Goal: Task Accomplishment & Management: Complete application form

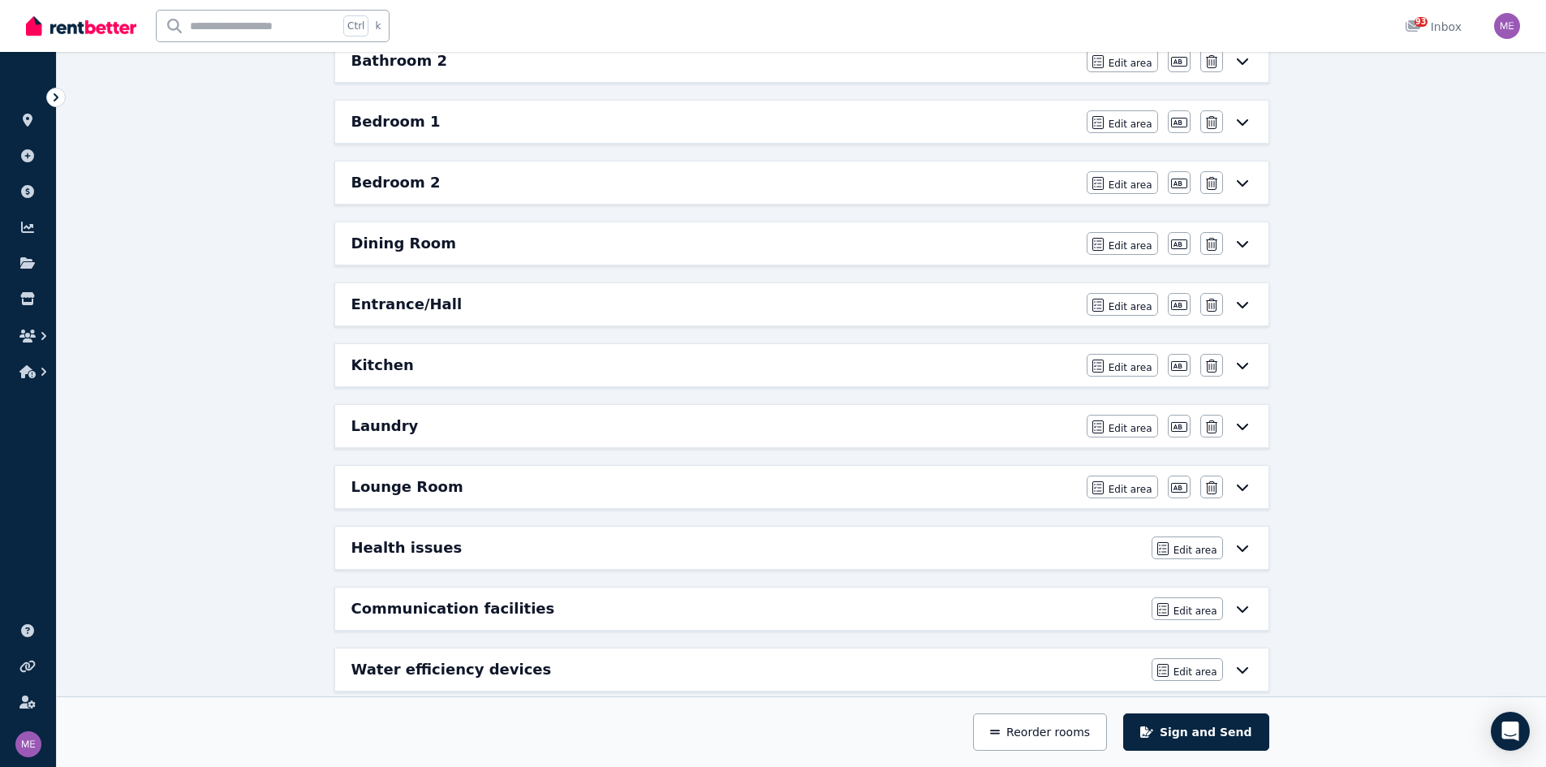
scroll to position [140, 0]
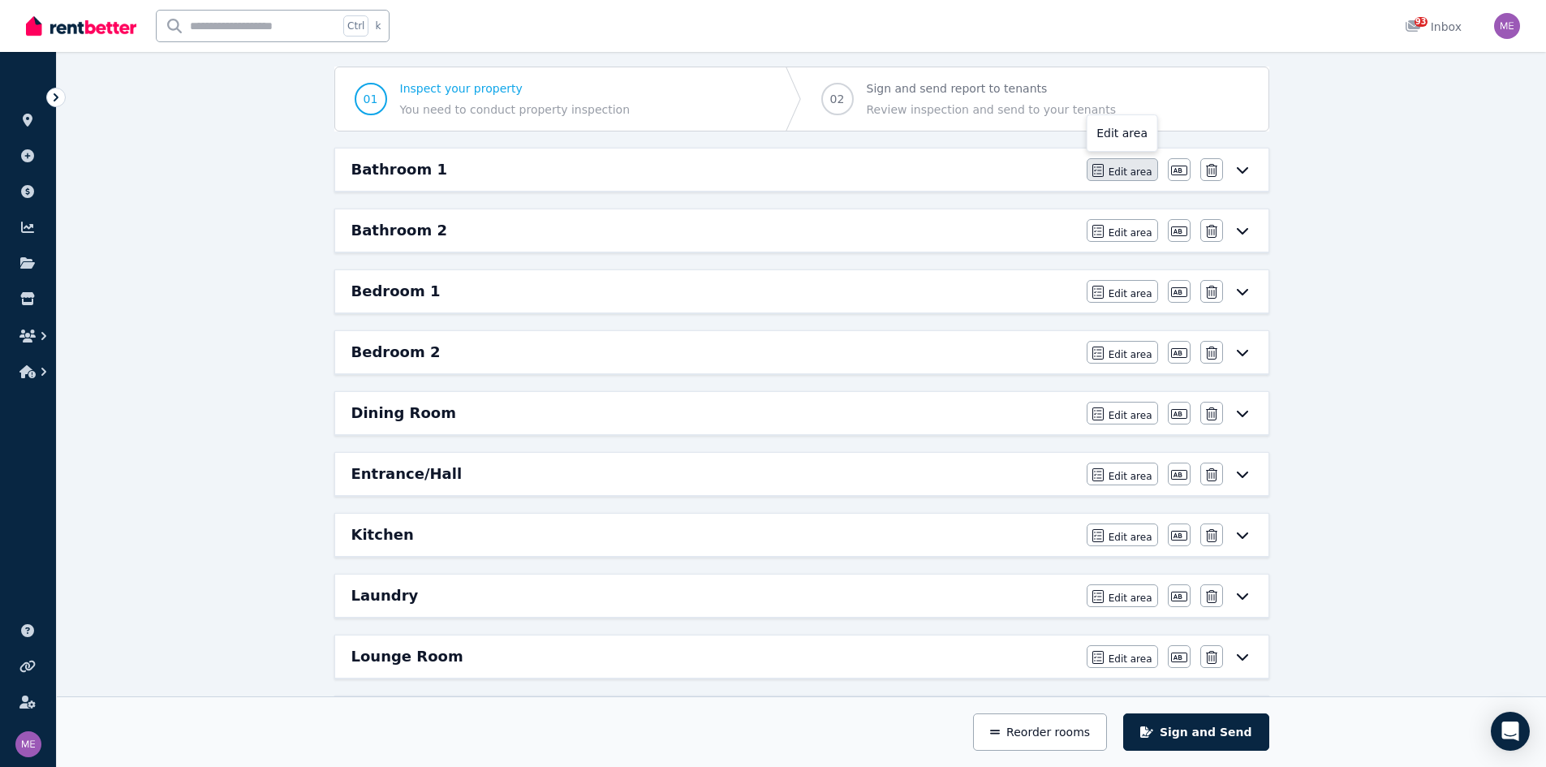
click at [1026, 172] on span "Edit area" at bounding box center [1130, 172] width 44 height 13
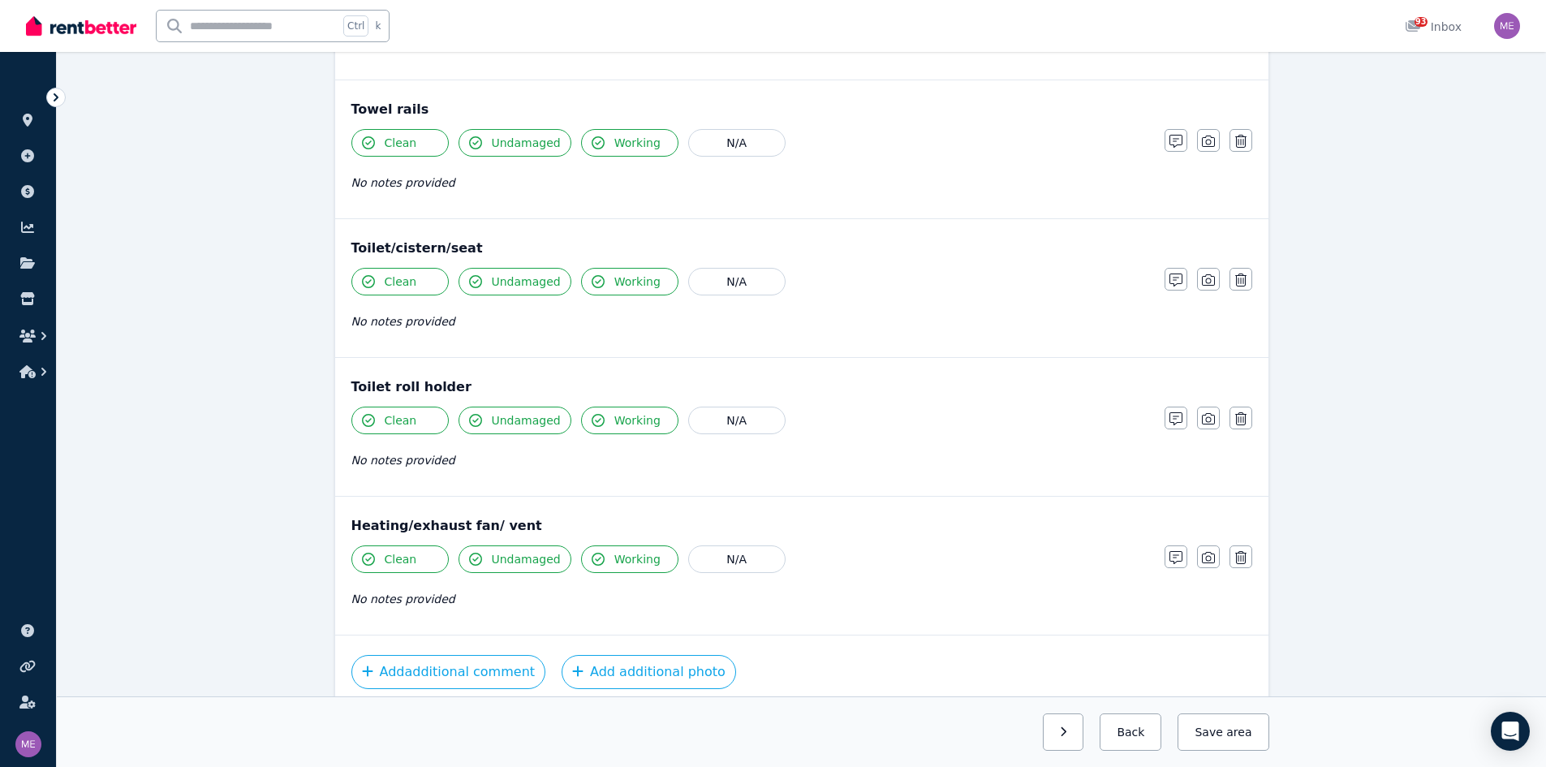
scroll to position [1767, 0]
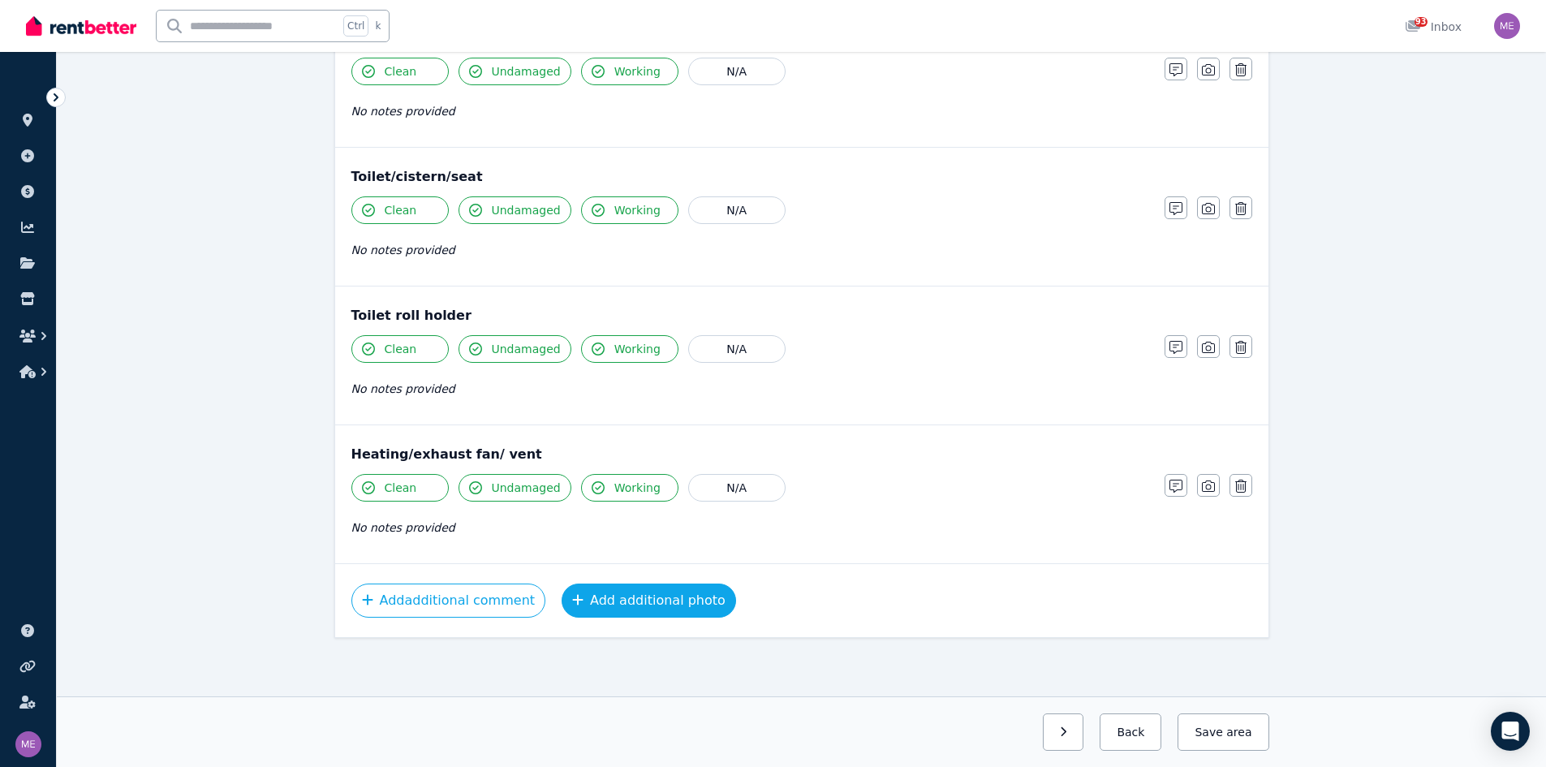
click at [636, 474] on button "Add additional photo" at bounding box center [649, 600] width 174 height 34
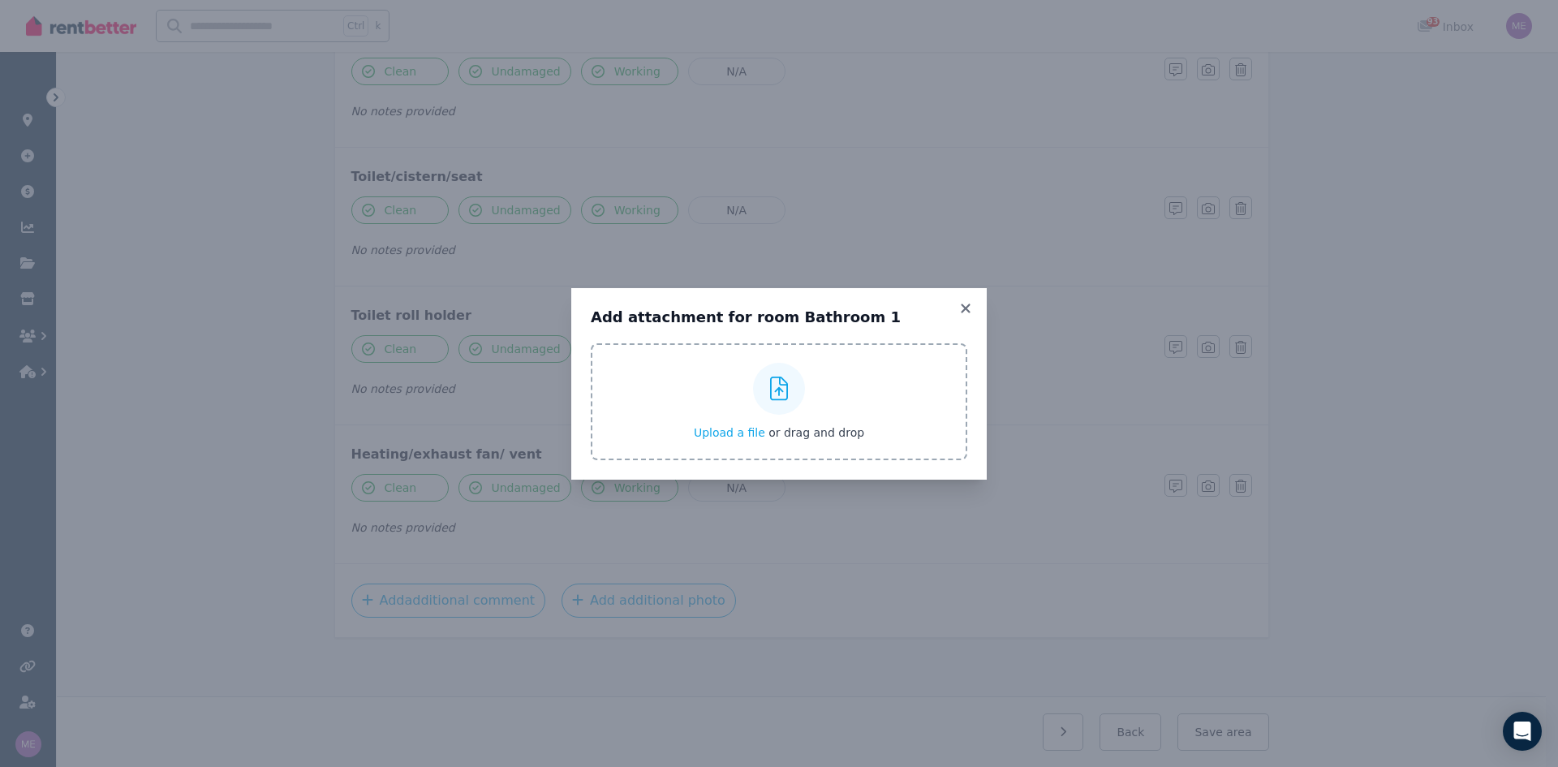
click at [777, 405] on div at bounding box center [779, 389] width 52 height 52
click at [0, 0] on input "Upload a file or drag and drop" at bounding box center [0, 0] width 0 height 0
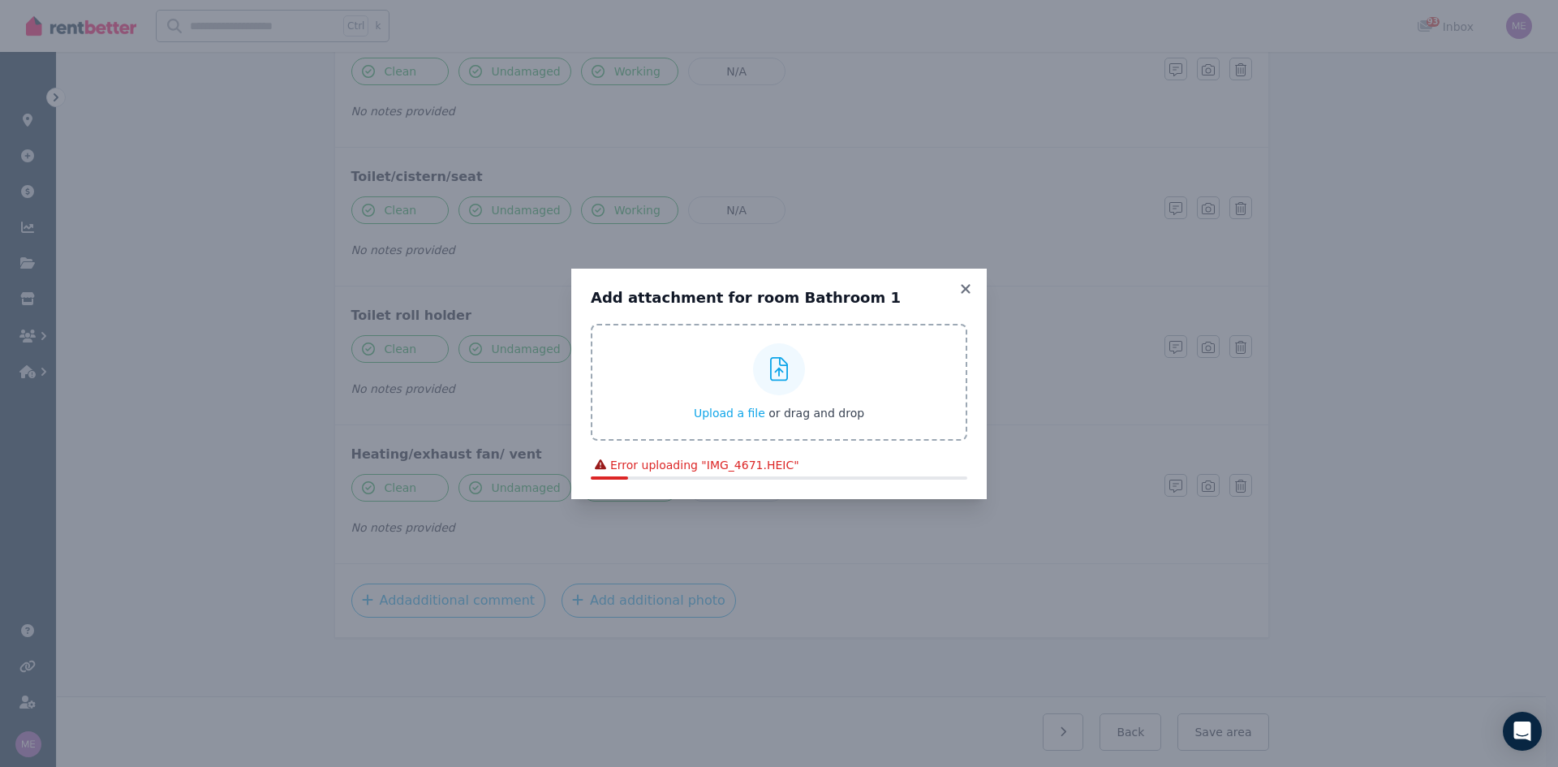
click at [741, 474] on div "Error uploading " IMG_4671.HEIC "" at bounding box center [779, 468] width 377 height 23
click at [656, 461] on div "Error uploading " IMG_4671.HEIC "" at bounding box center [779, 465] width 377 height 16
drag, startPoint x: 966, startPoint y: 277, endPoint x: 961, endPoint y: 291, distance: 15.7
click at [966, 279] on div "Add attachment for room Bathroom 1 Upload a file or drag and drop Uploaded " IM…" at bounding box center [778, 384] width 415 height 230
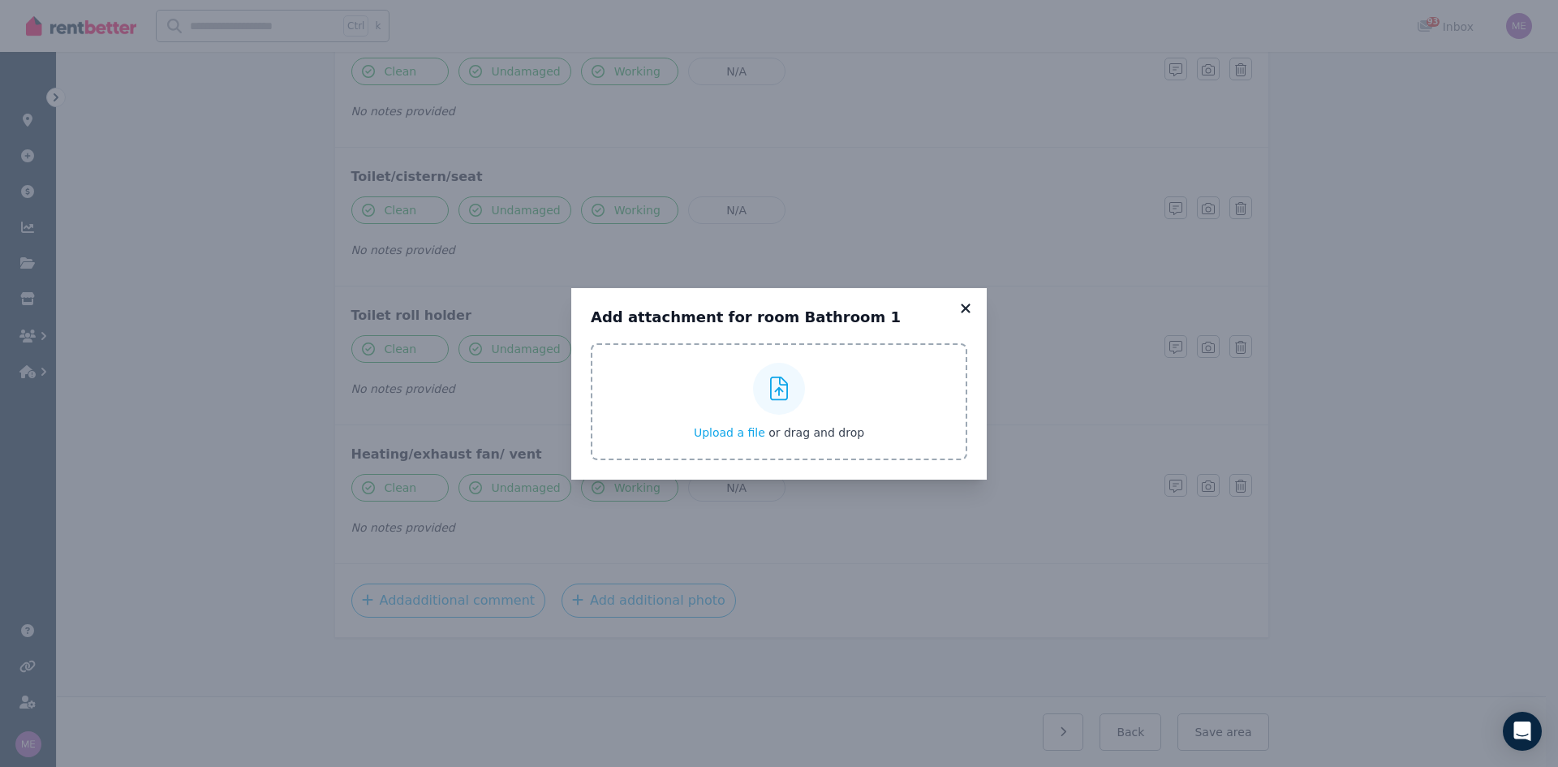
click at [961, 291] on div "Add attachment for room Bathroom 1 Upload a file or drag and drop Uploaded " IM…" at bounding box center [778, 383] width 415 height 191
click at [728, 429] on span "Upload a file" at bounding box center [729, 432] width 71 height 13
drag, startPoint x: 962, startPoint y: 305, endPoint x: 945, endPoint y: 294, distance: 21.2
click at [962, 305] on icon at bounding box center [965, 307] width 9 height 9
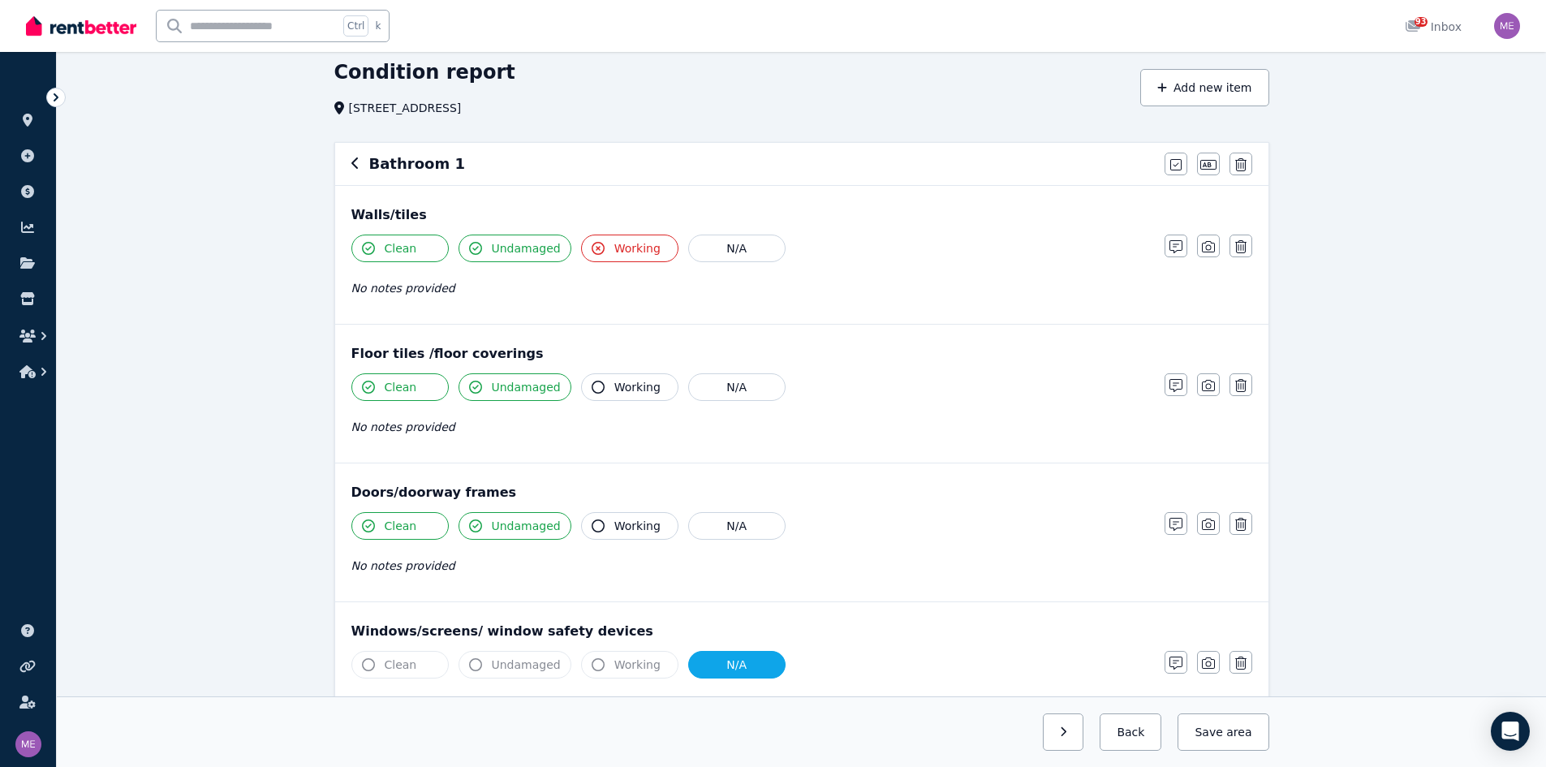
scroll to position [63, 0]
click at [1026, 247] on icon "button" at bounding box center [1208, 247] width 13 height 11
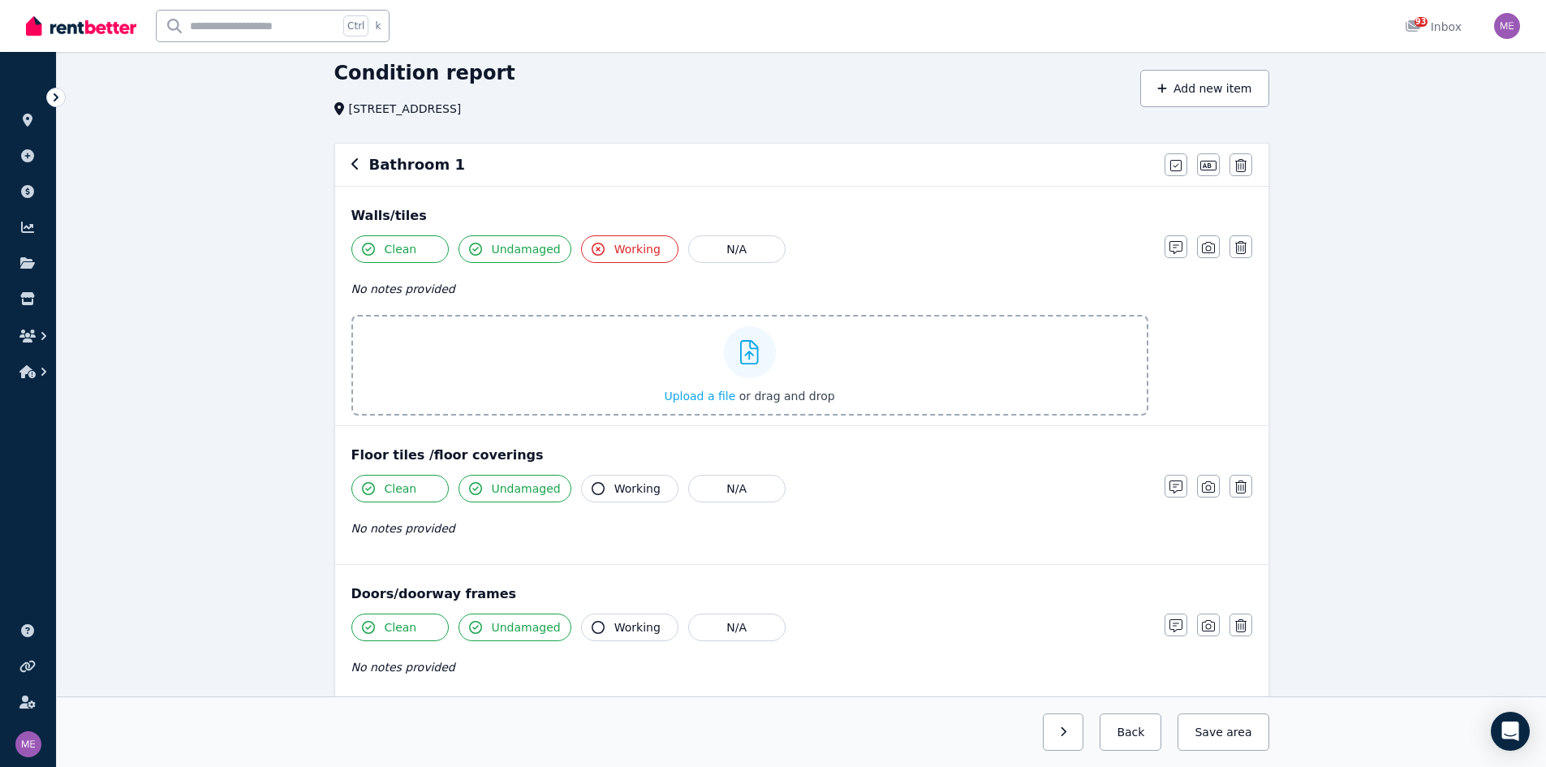
click at [688, 358] on div "Upload a file or drag and drop" at bounding box center [749, 364] width 170 height 97
click at [0, 0] on input "Upload a file or drag and drop" at bounding box center [0, 0] width 0 height 0
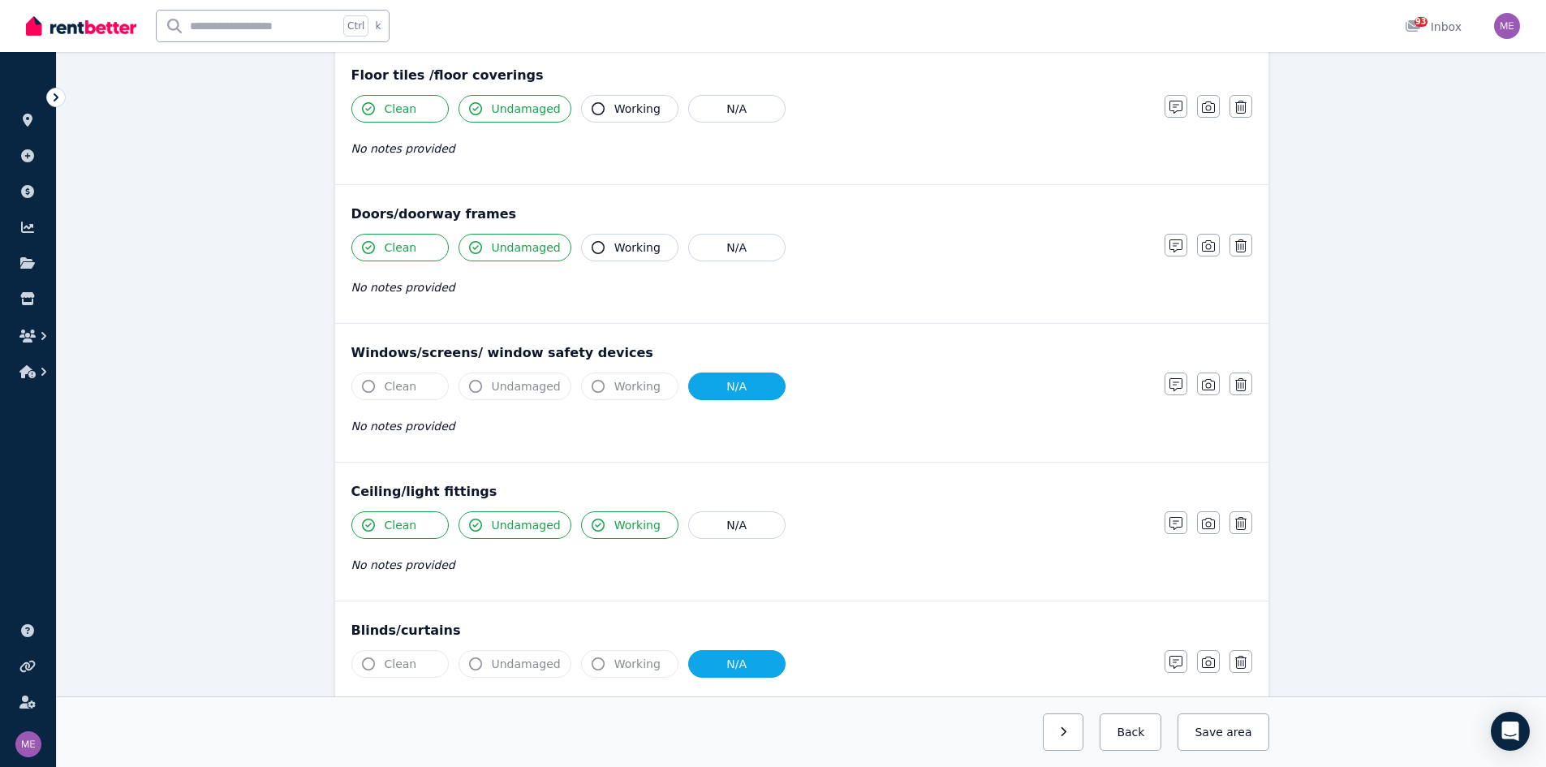
scroll to position [469, 0]
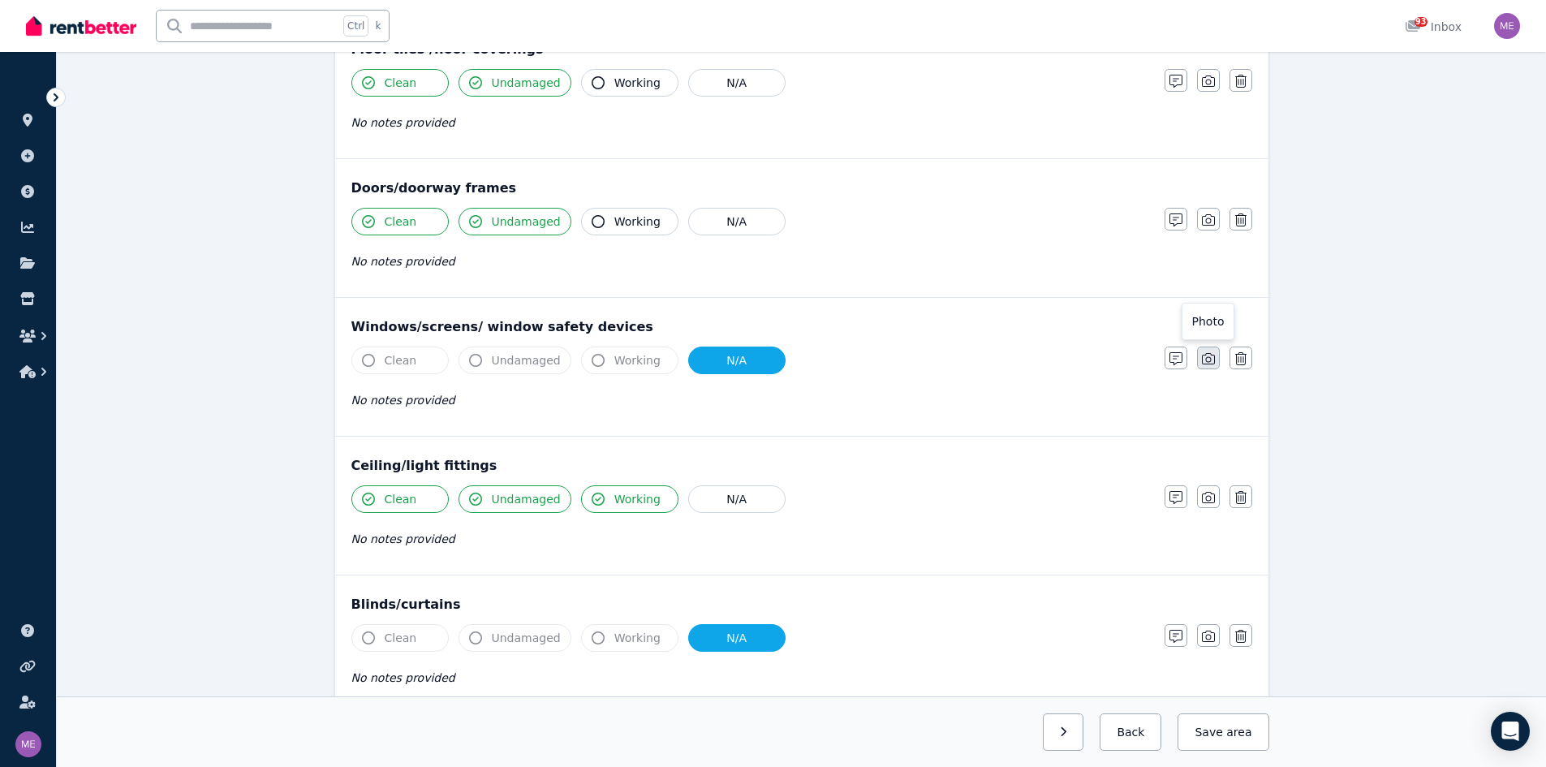
click at [1026, 358] on icon "button" at bounding box center [1208, 358] width 13 height 11
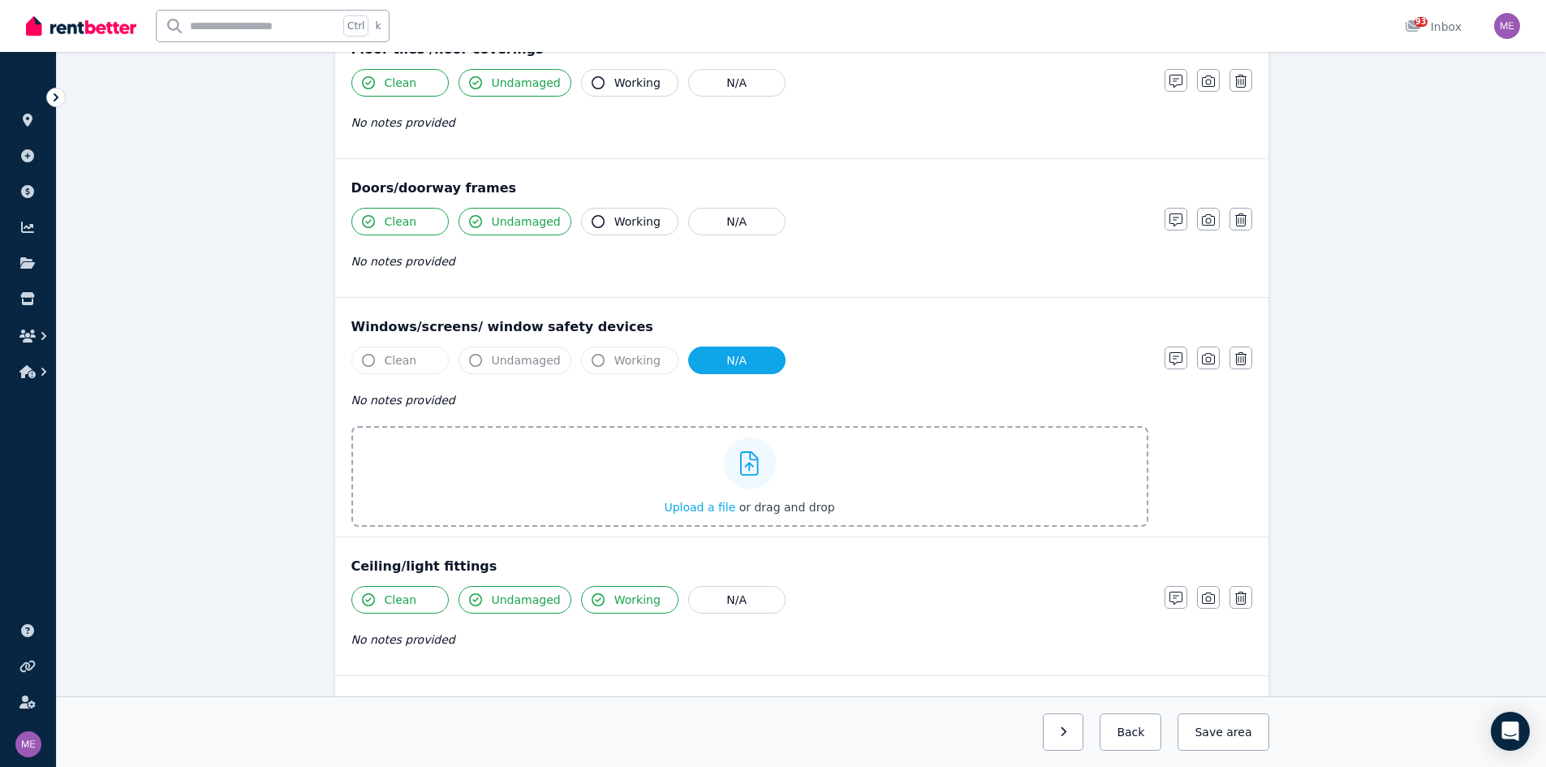
click at [708, 474] on span "Upload a file" at bounding box center [699, 507] width 71 height 13
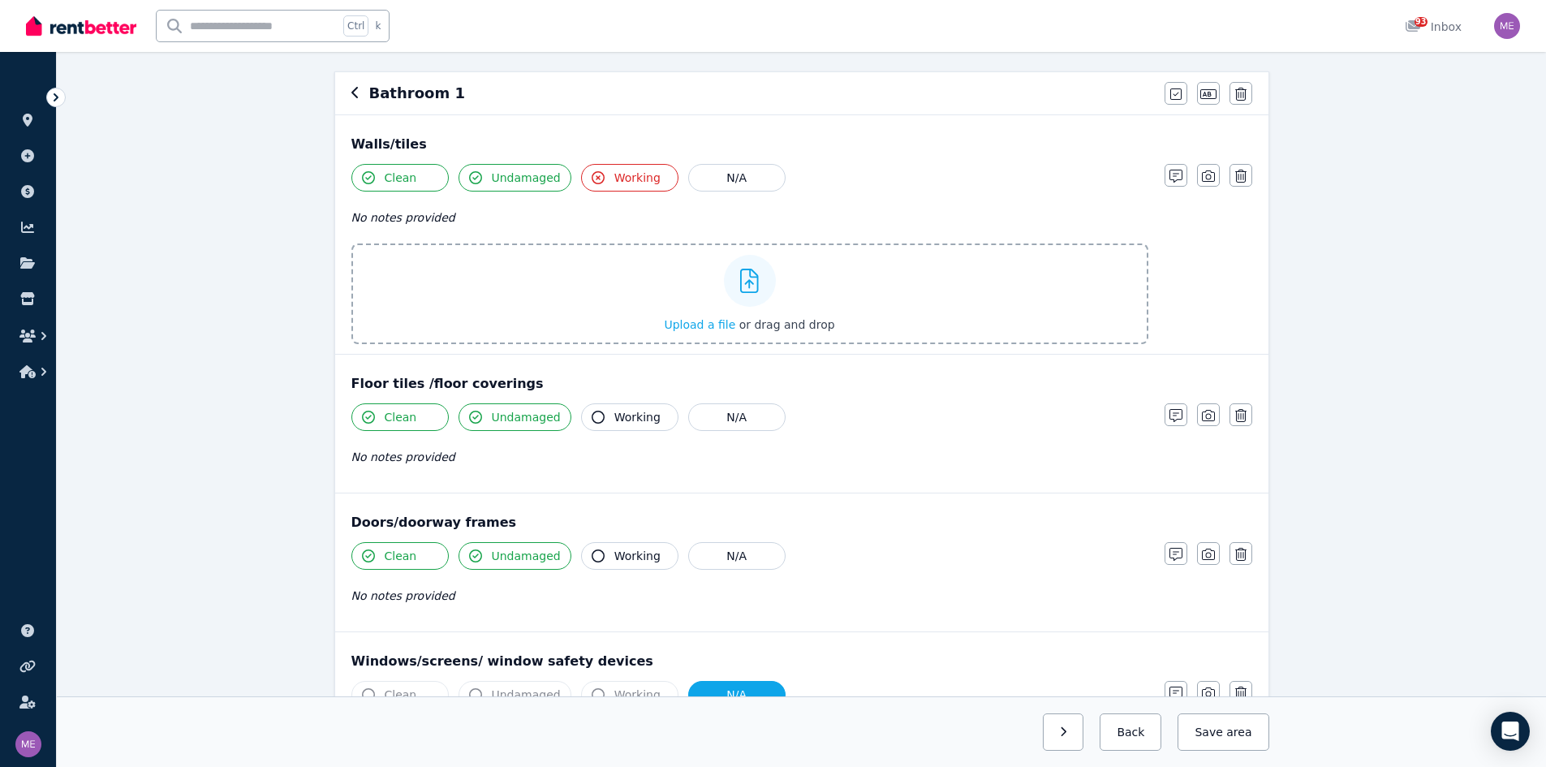
scroll to position [162, 0]
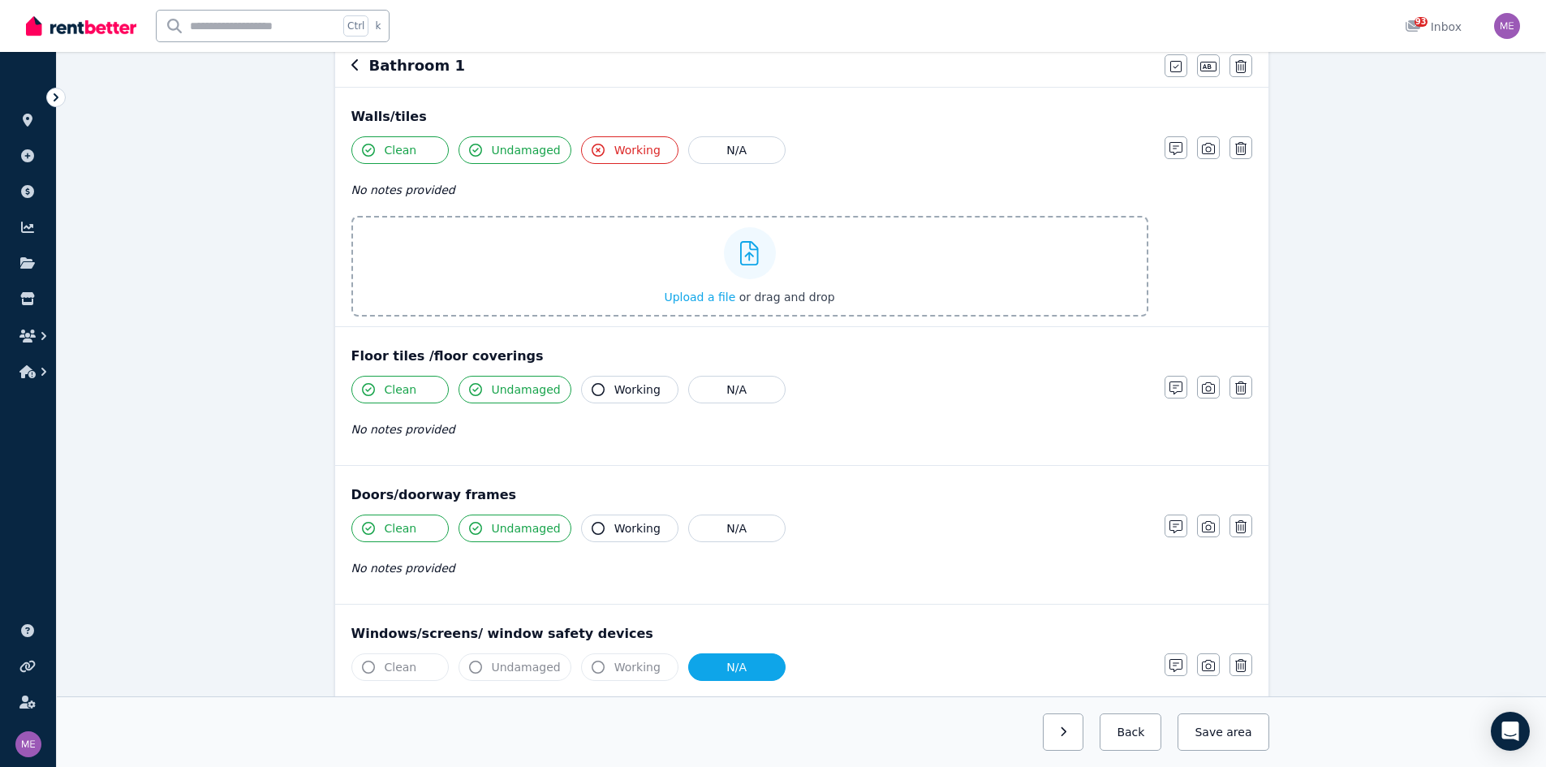
click at [717, 299] on span "Upload a file" at bounding box center [699, 296] width 71 height 13
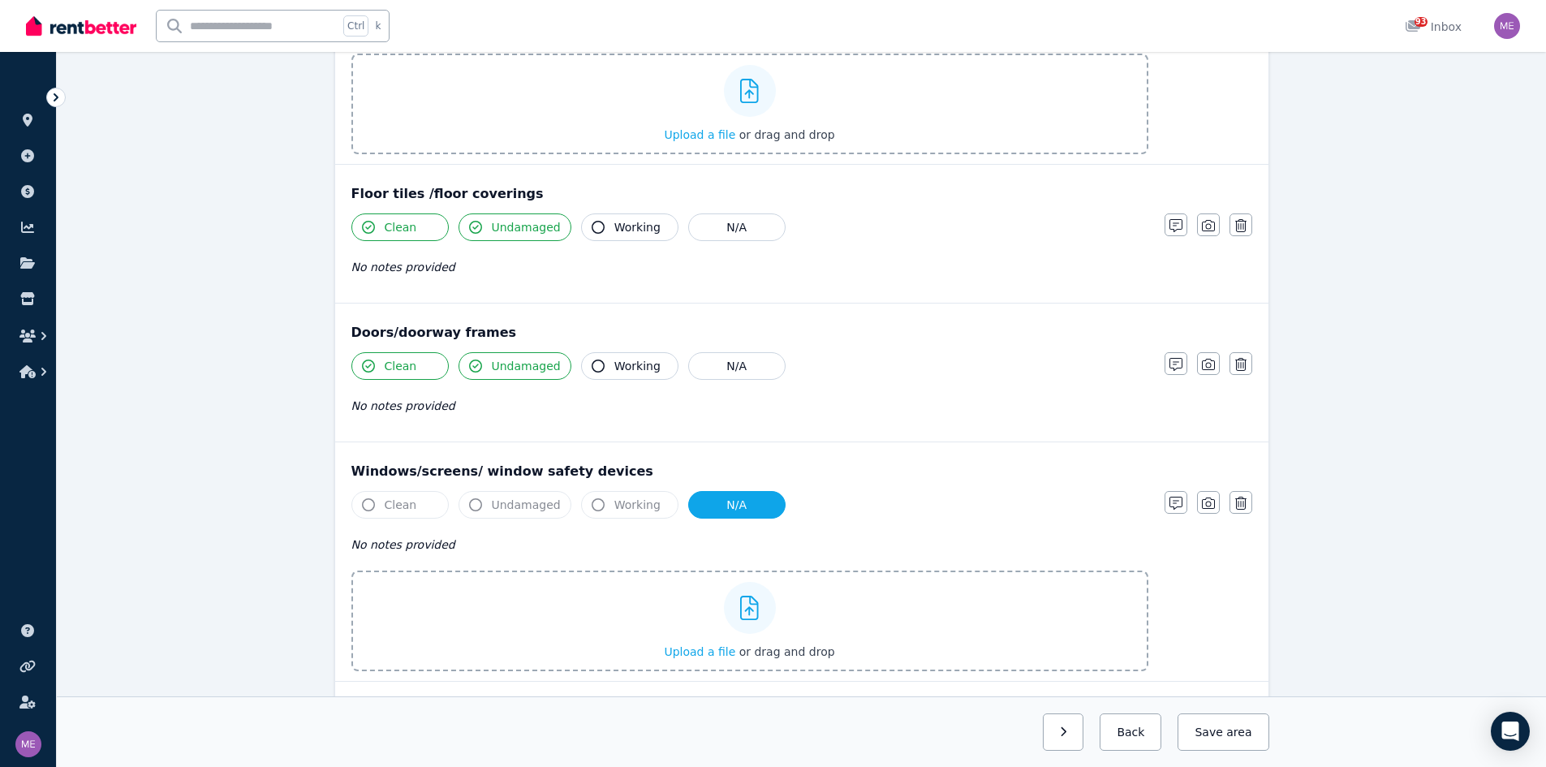
scroll to position [0, 0]
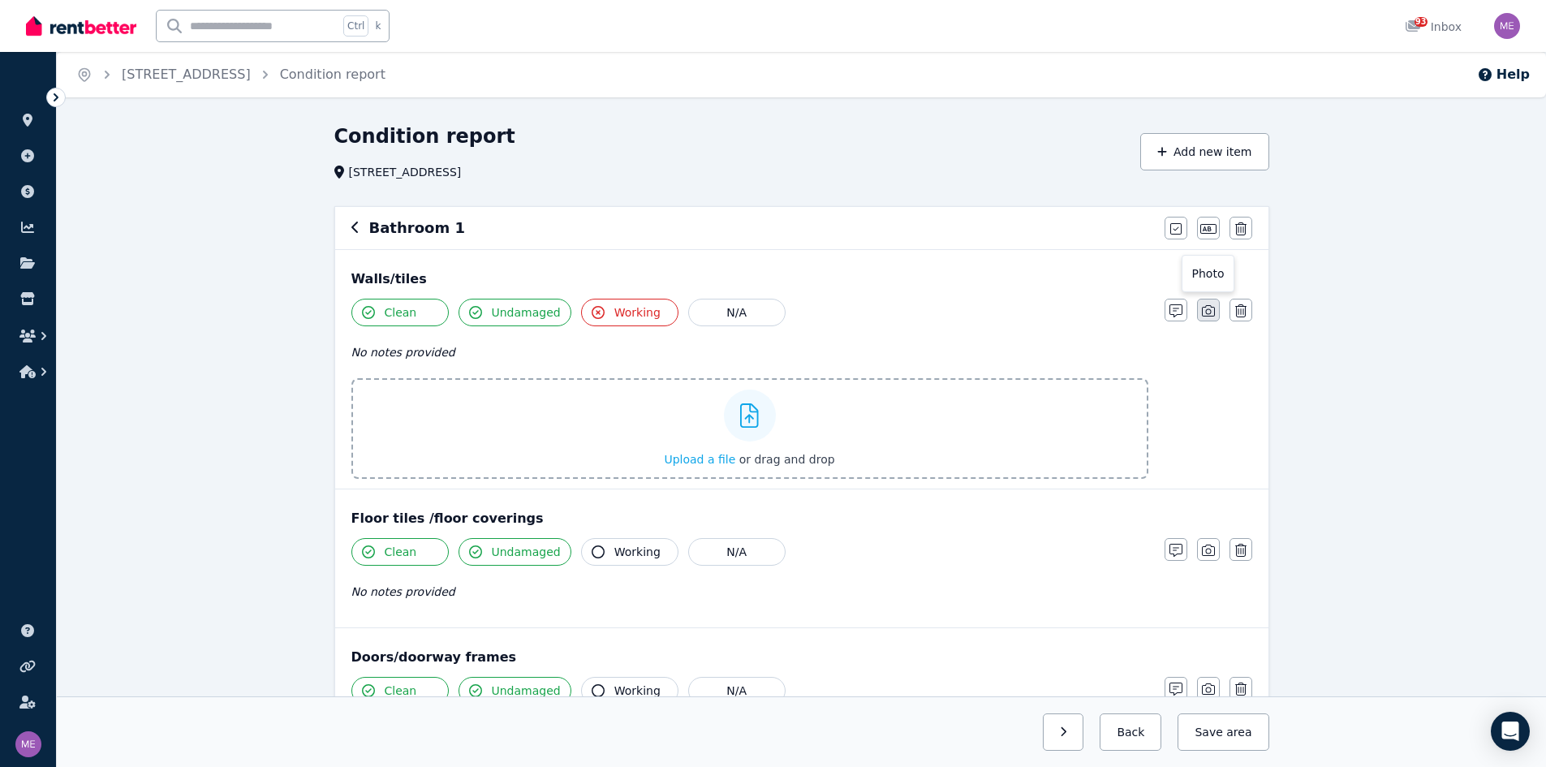
click at [1026, 309] on icon "button" at bounding box center [1208, 310] width 13 height 13
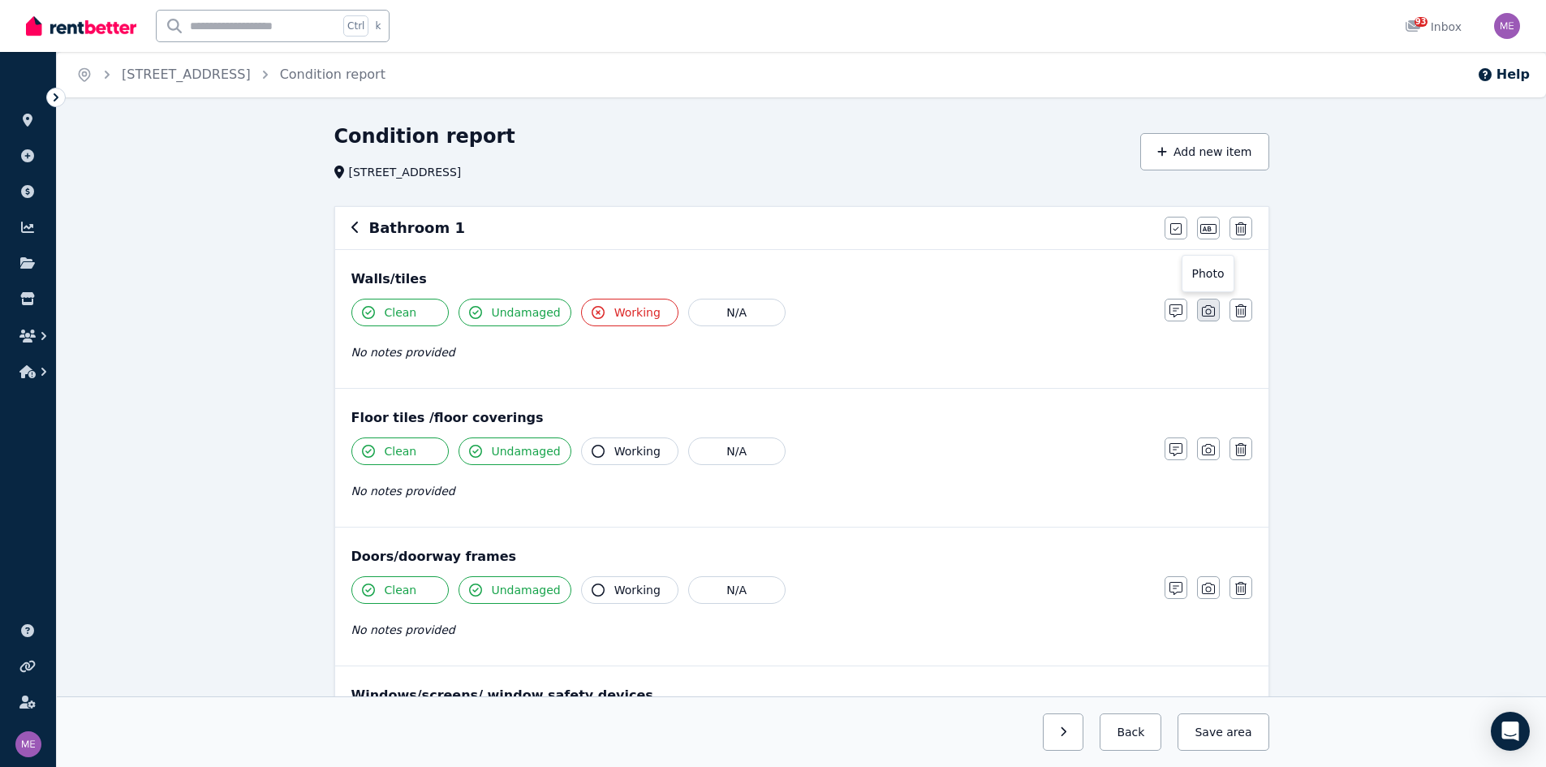
click at [1026, 309] on icon "button" at bounding box center [1208, 310] width 13 height 13
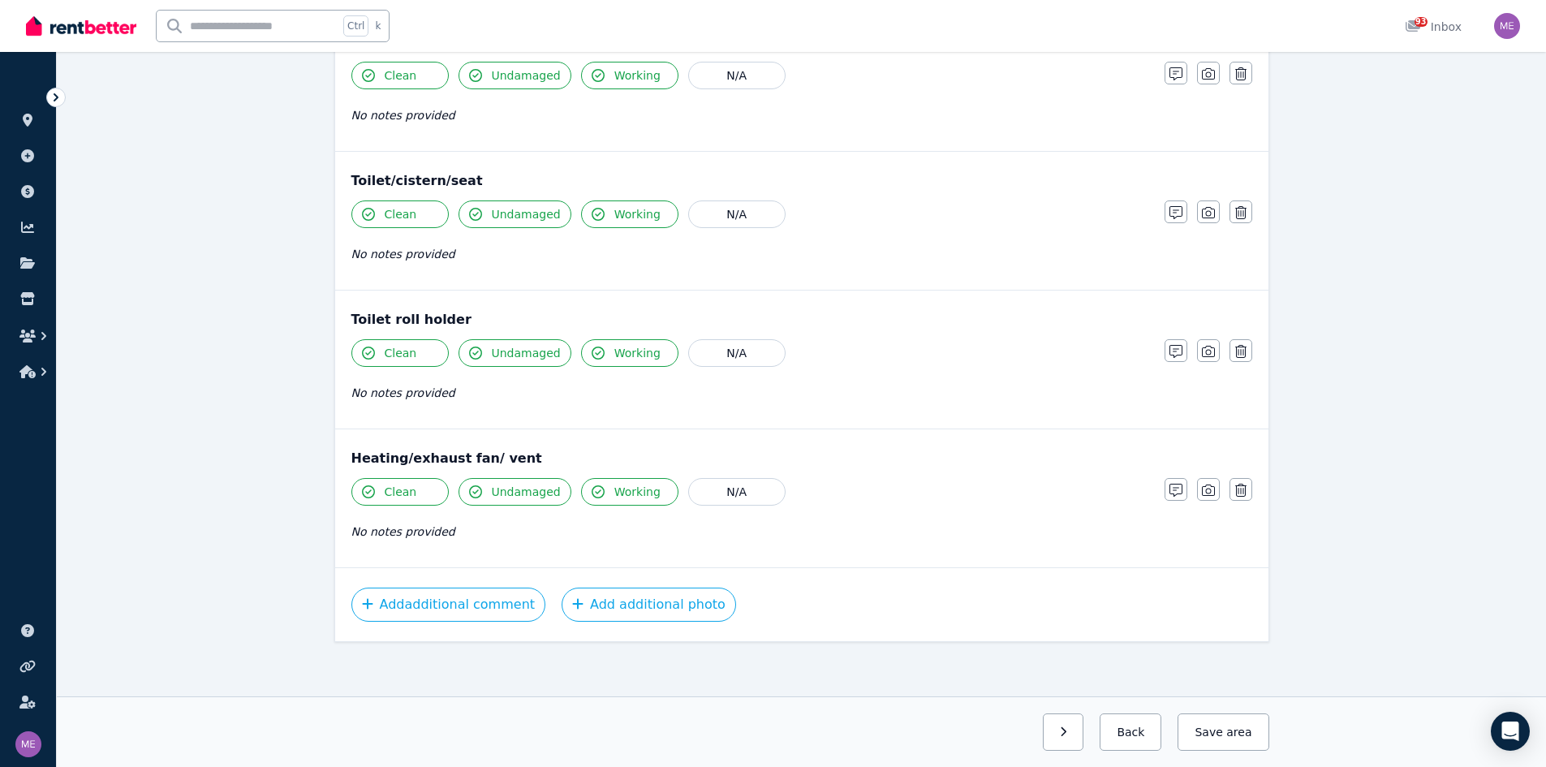
scroll to position [1969, 0]
click at [1026, 474] on icon "button" at bounding box center [1208, 486] width 13 height 13
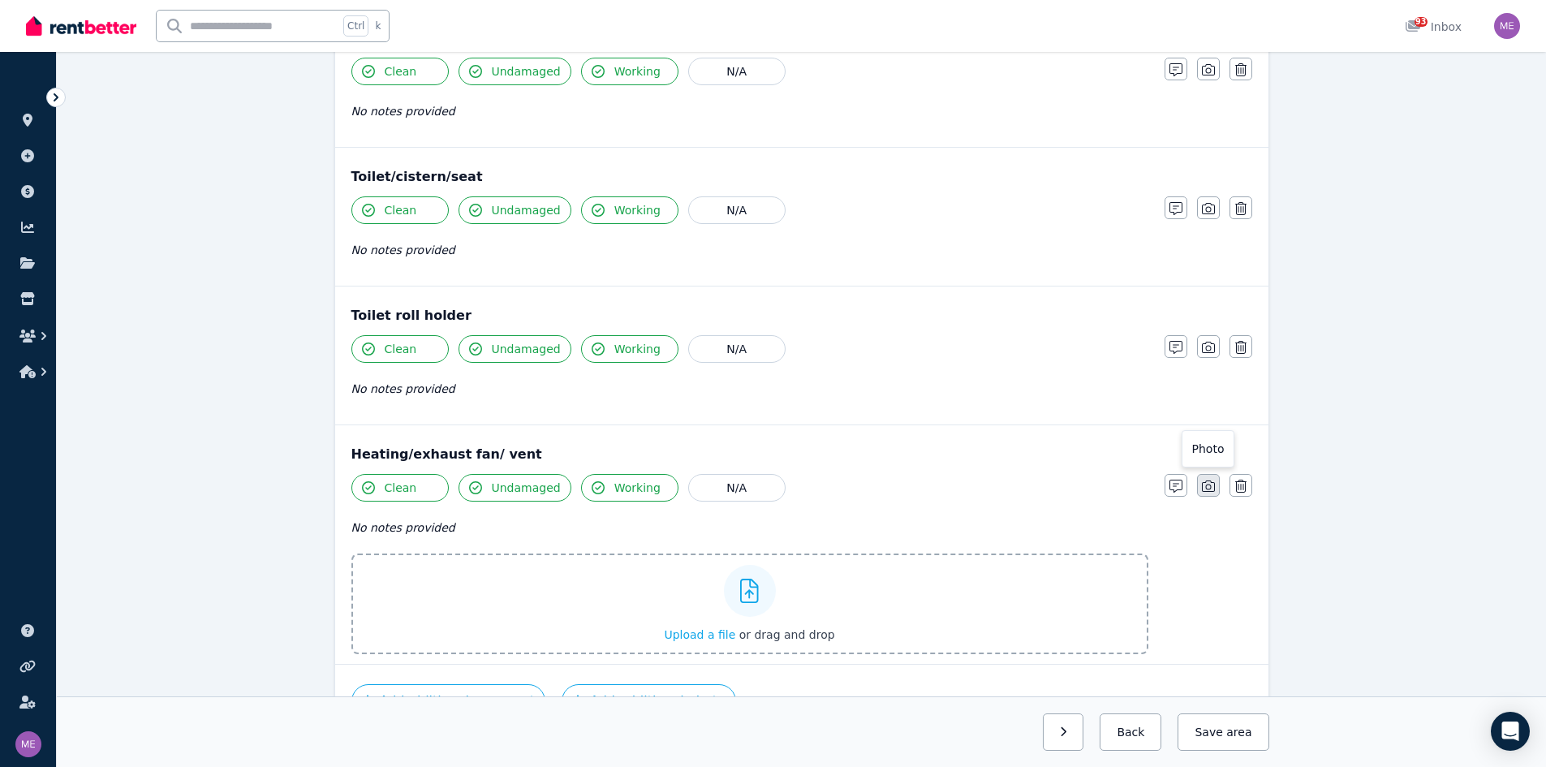
scroll to position [2069, 0]
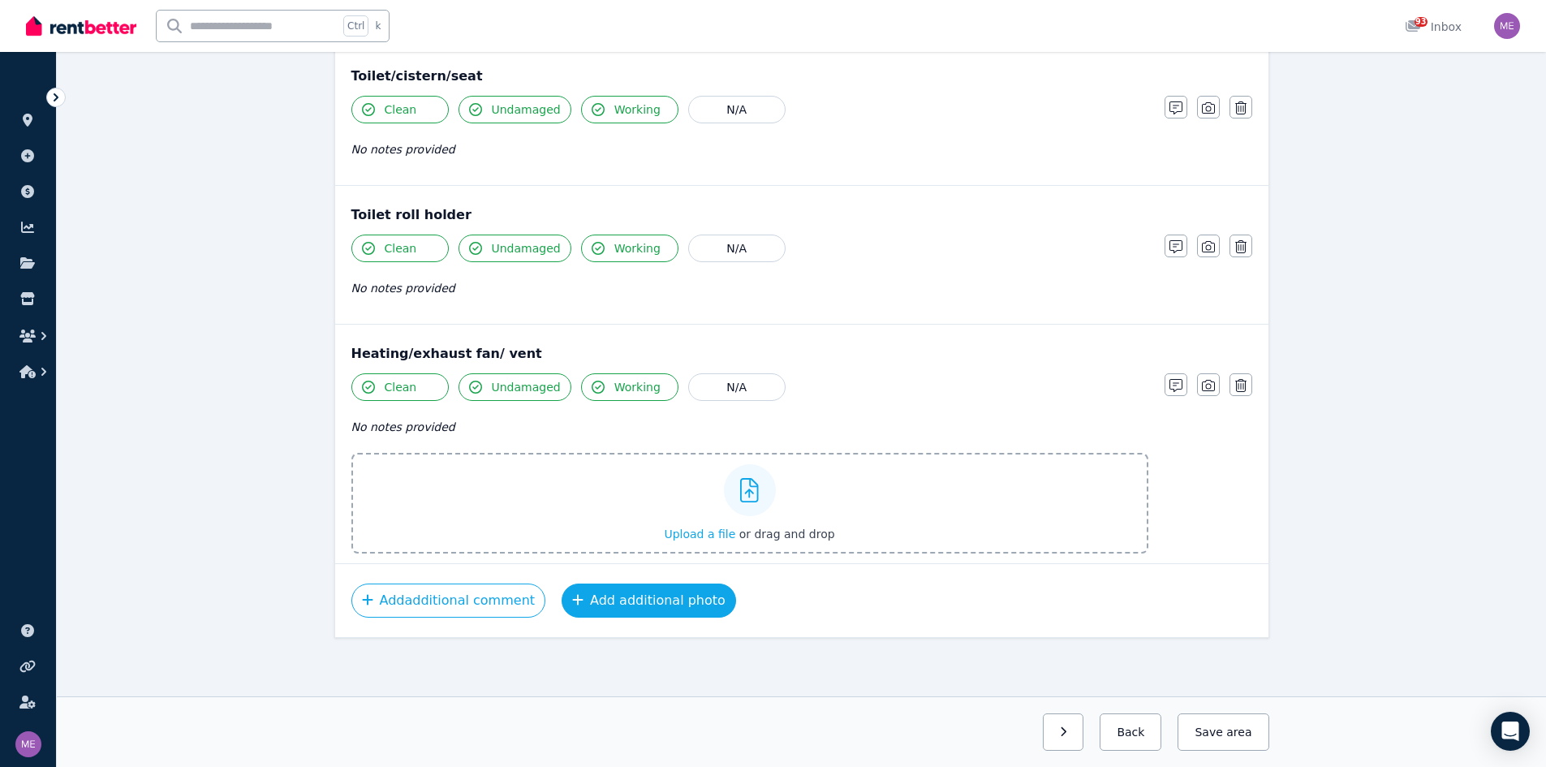
click at [635, 474] on button "Add additional photo" at bounding box center [649, 600] width 174 height 34
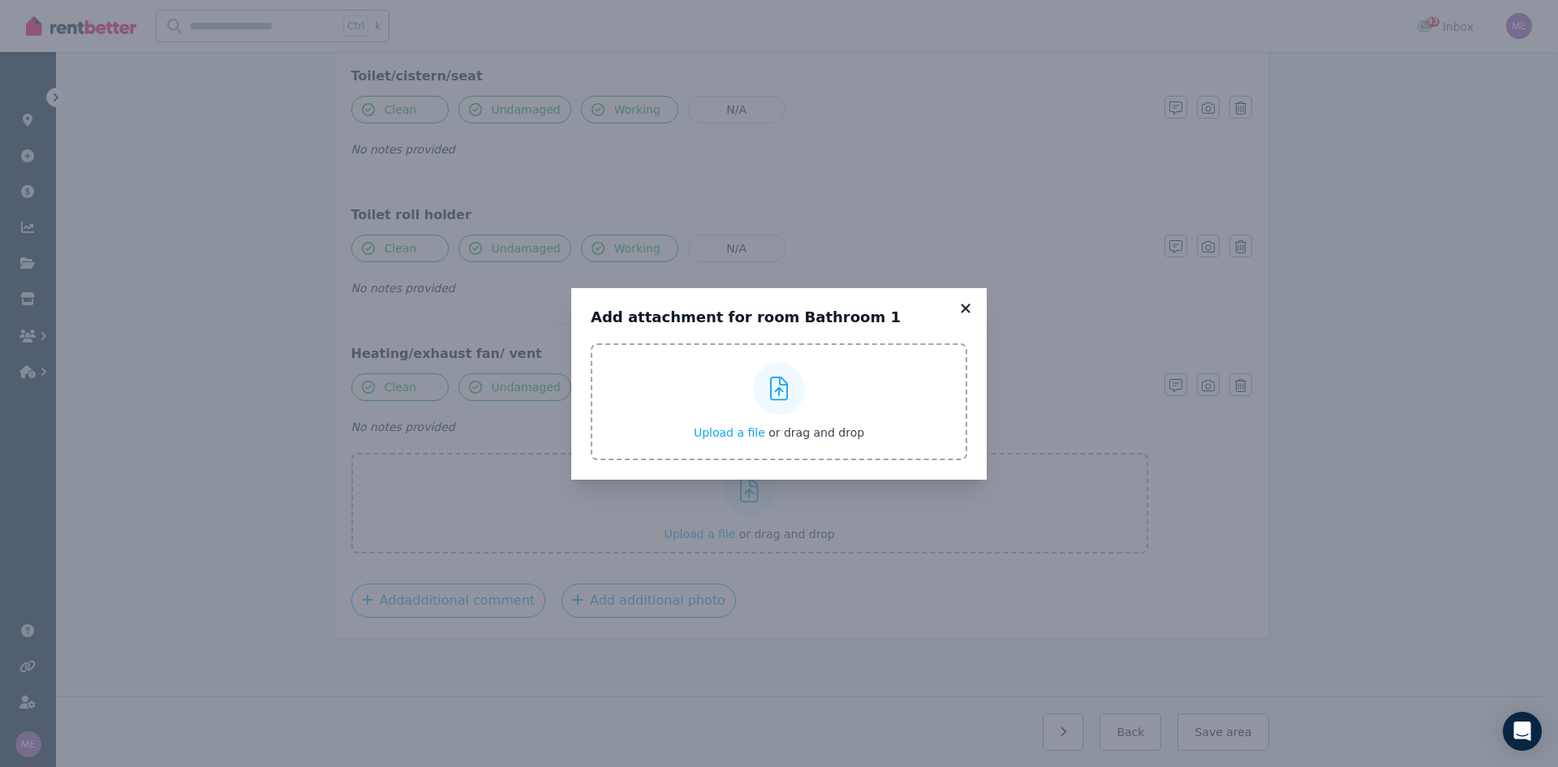
click at [966, 308] on icon at bounding box center [965, 307] width 9 height 9
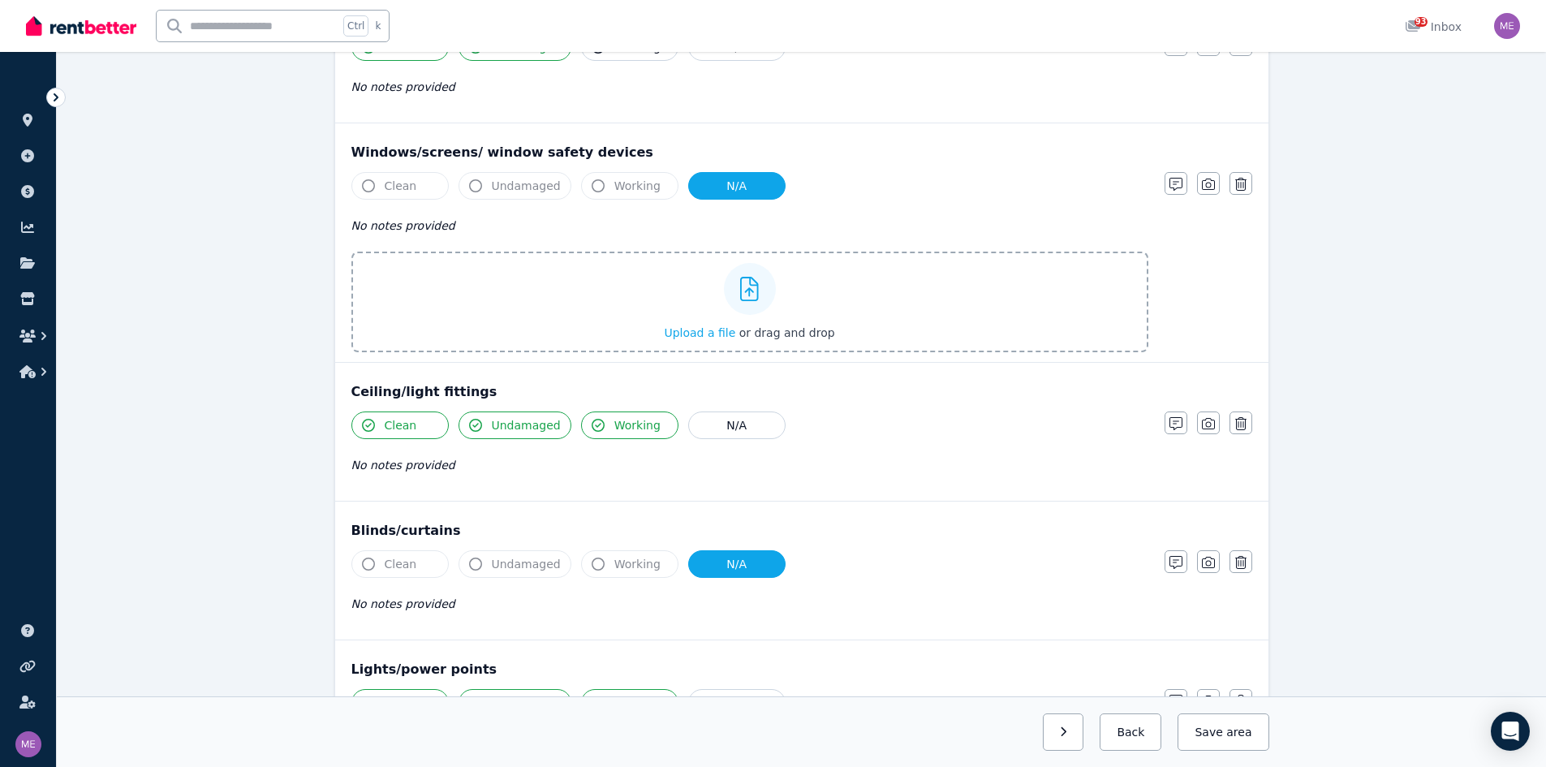
scroll to position [446, 0]
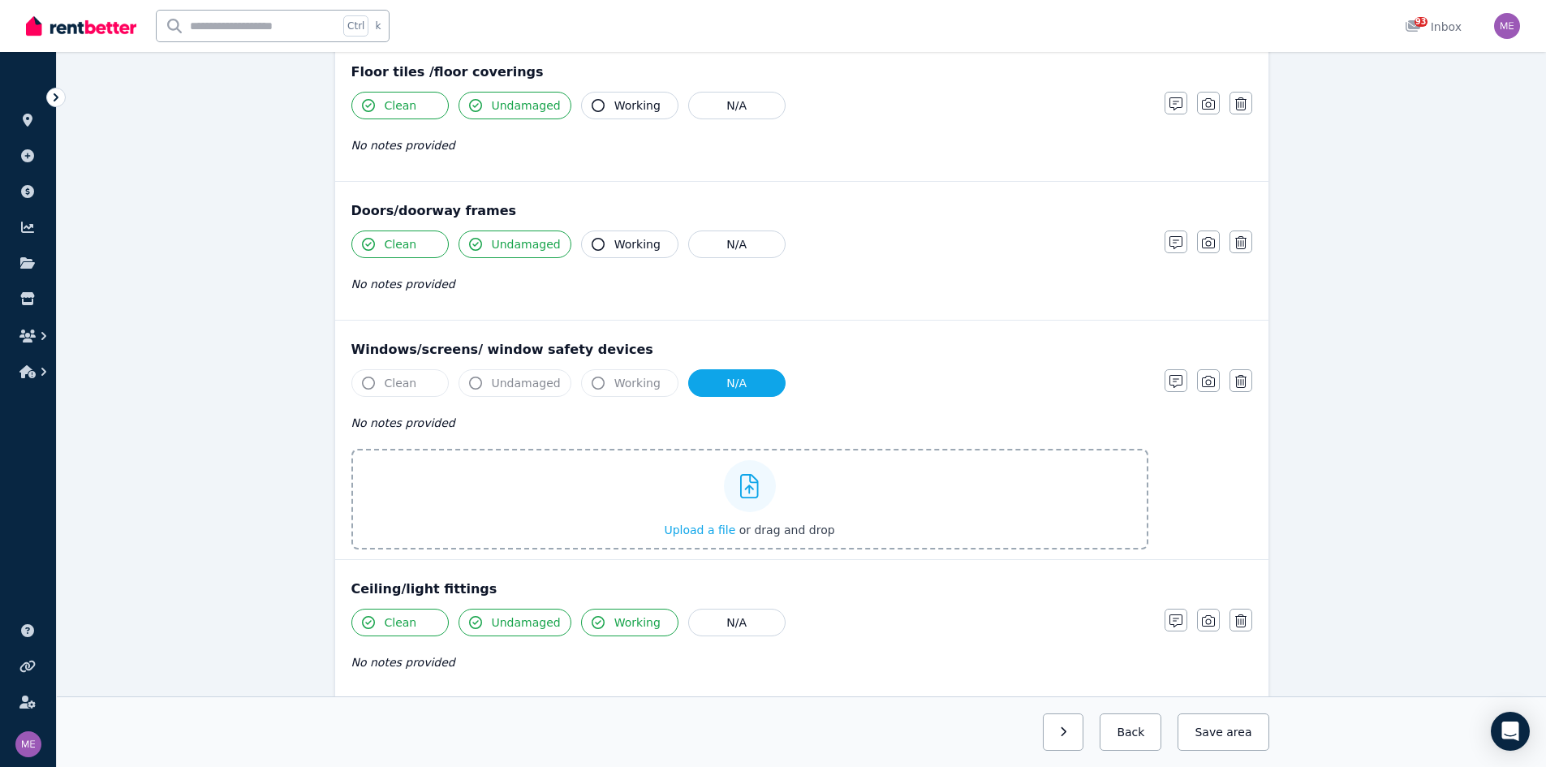
click at [745, 474] on icon at bounding box center [749, 486] width 19 height 24
click at [0, 0] on input "Upload a file or drag and drop" at bounding box center [0, 0] width 0 height 0
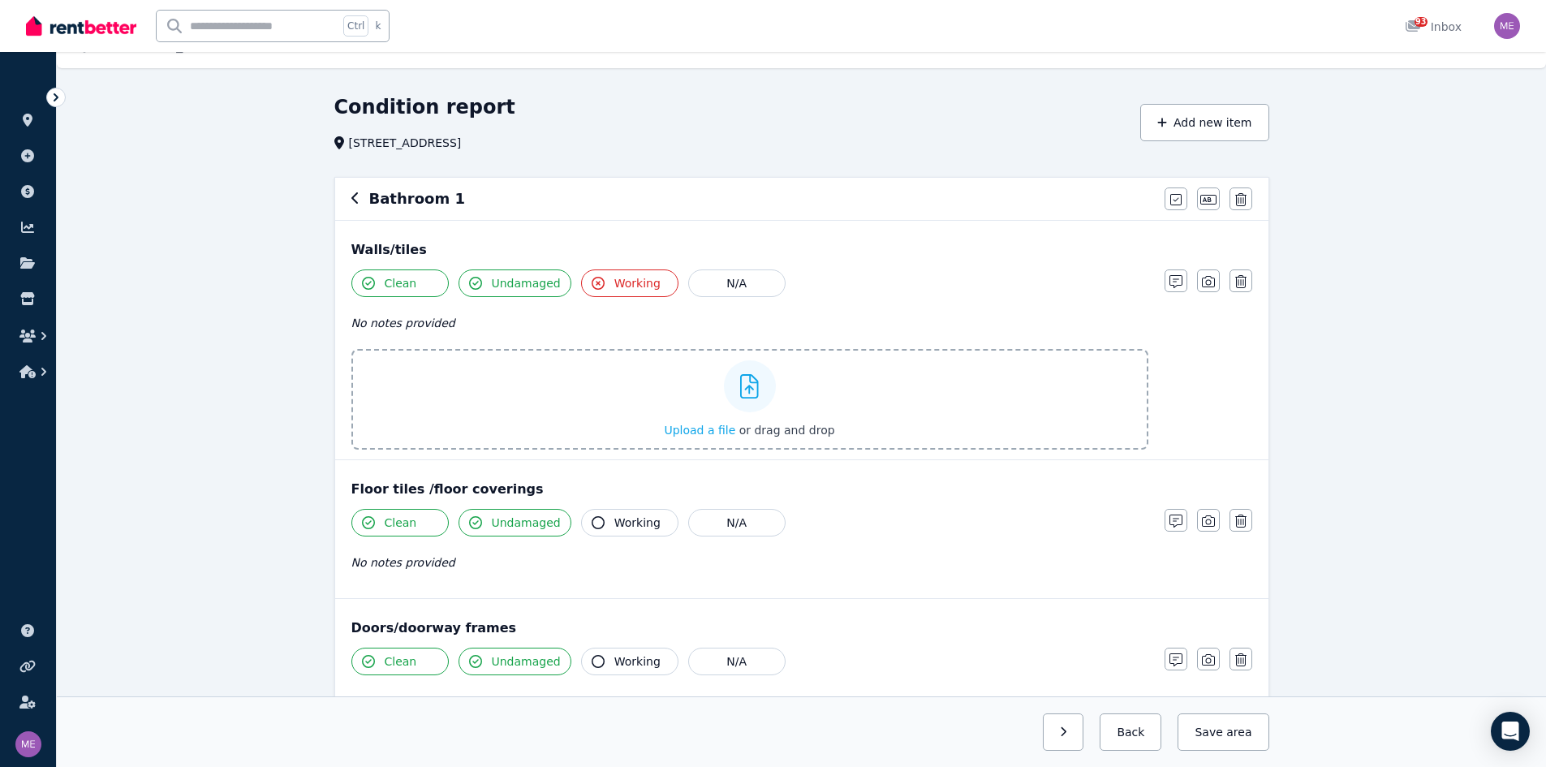
scroll to position [0, 0]
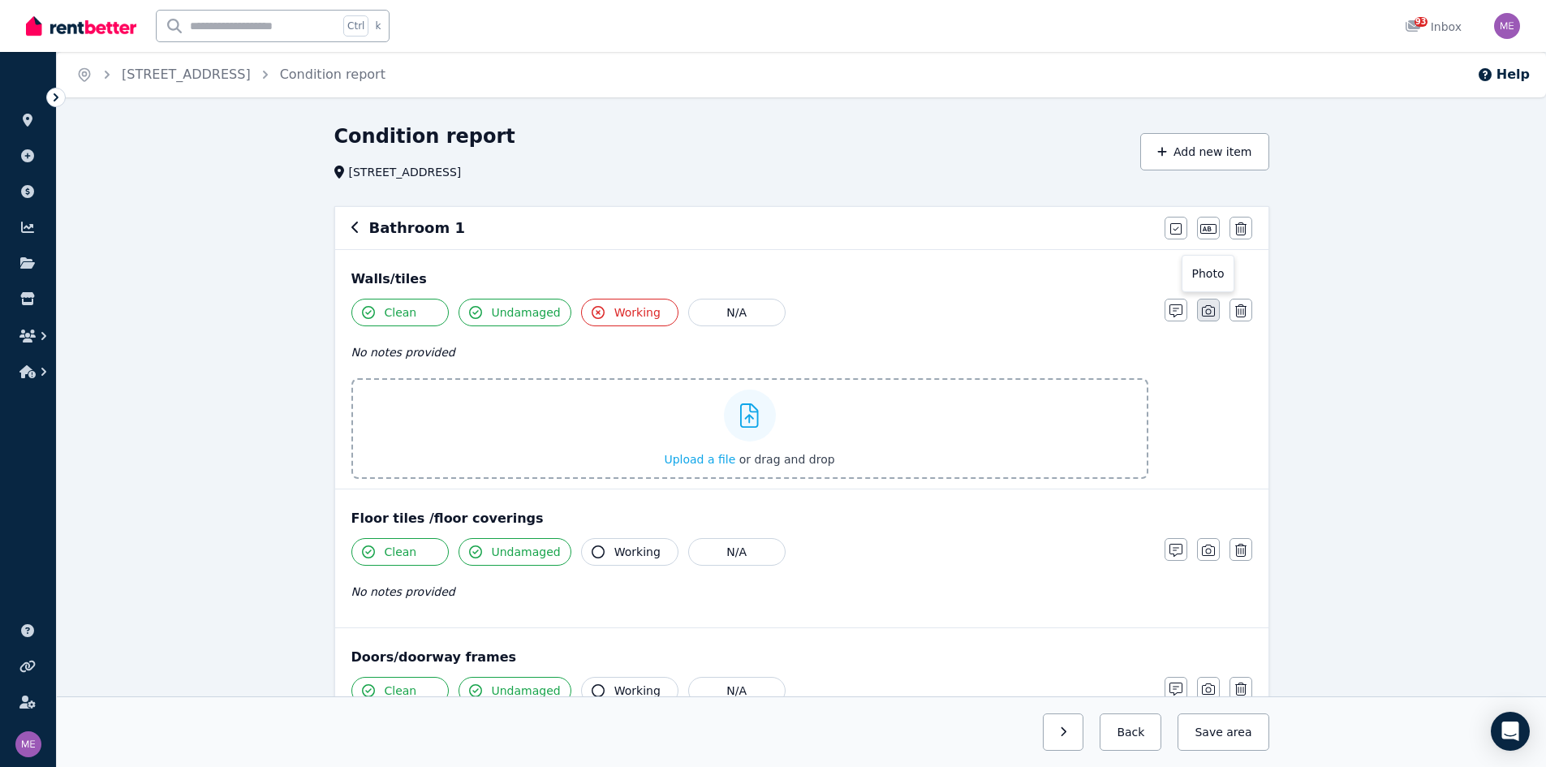
click at [1026, 309] on icon "button" at bounding box center [1208, 310] width 13 height 13
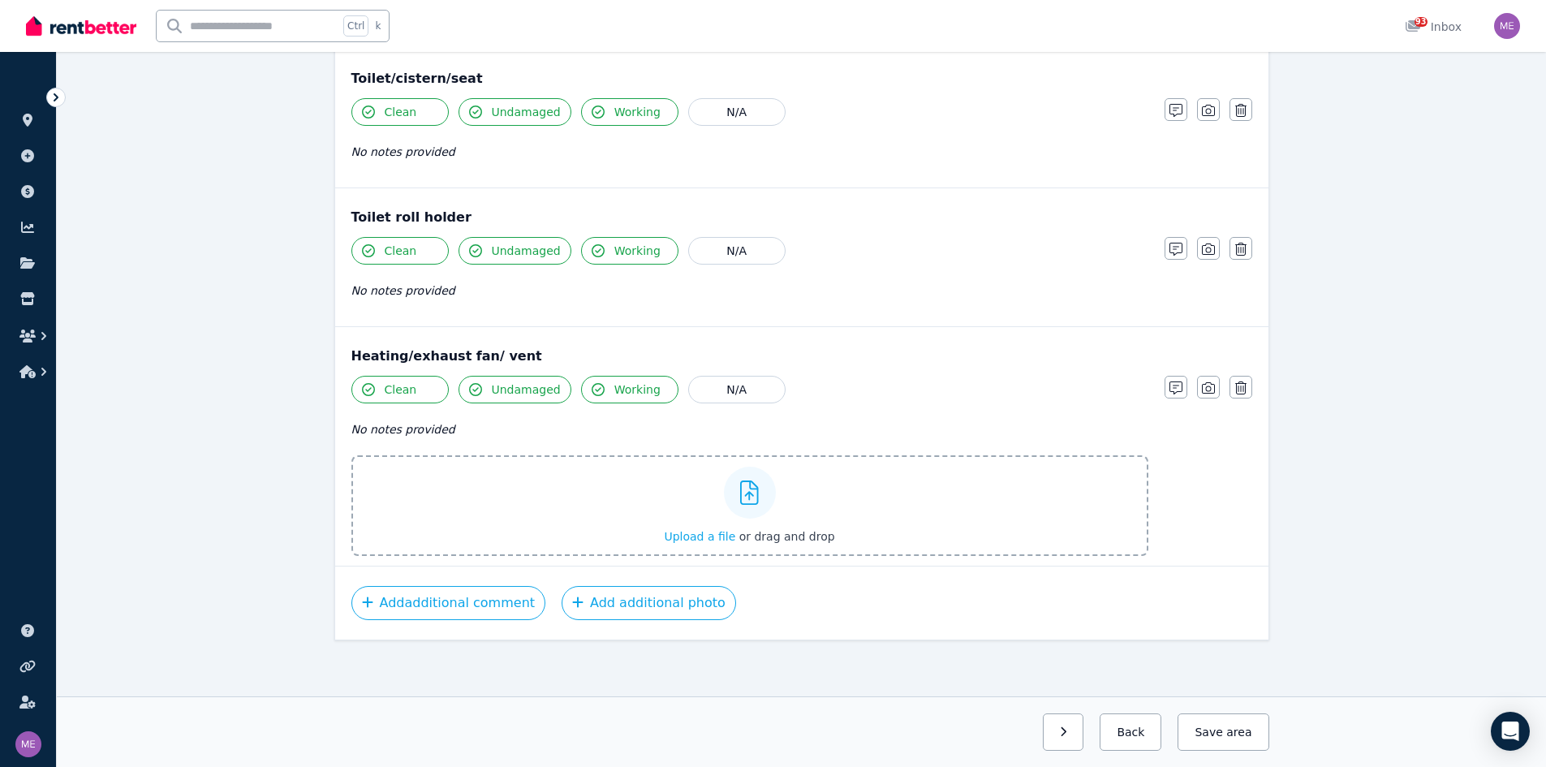
scroll to position [1969, 0]
